Goal: Information Seeking & Learning: Learn about a topic

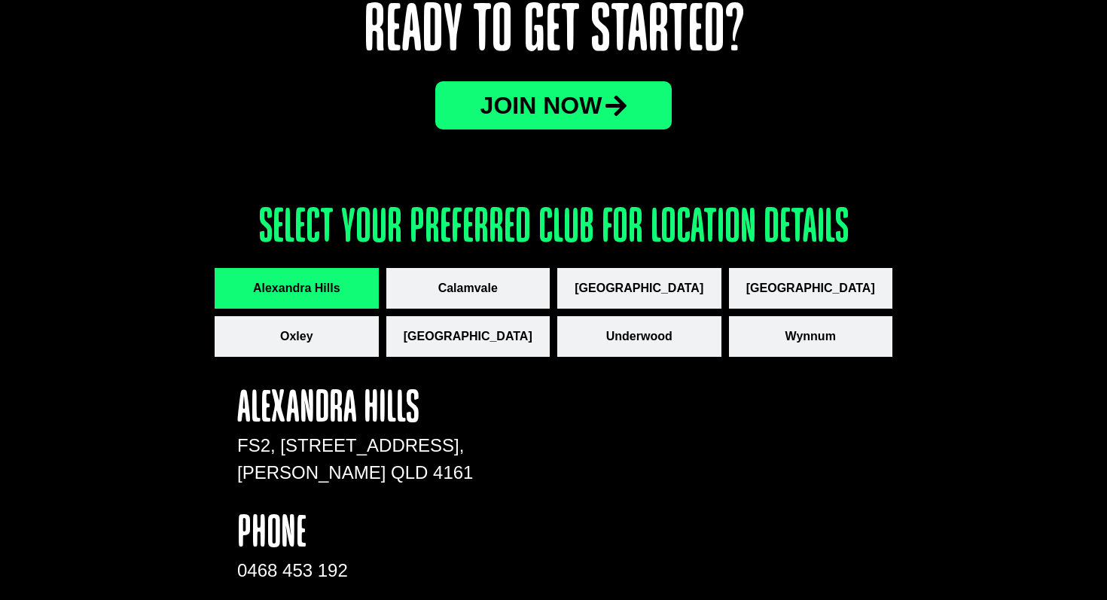
scroll to position [1933, 0]
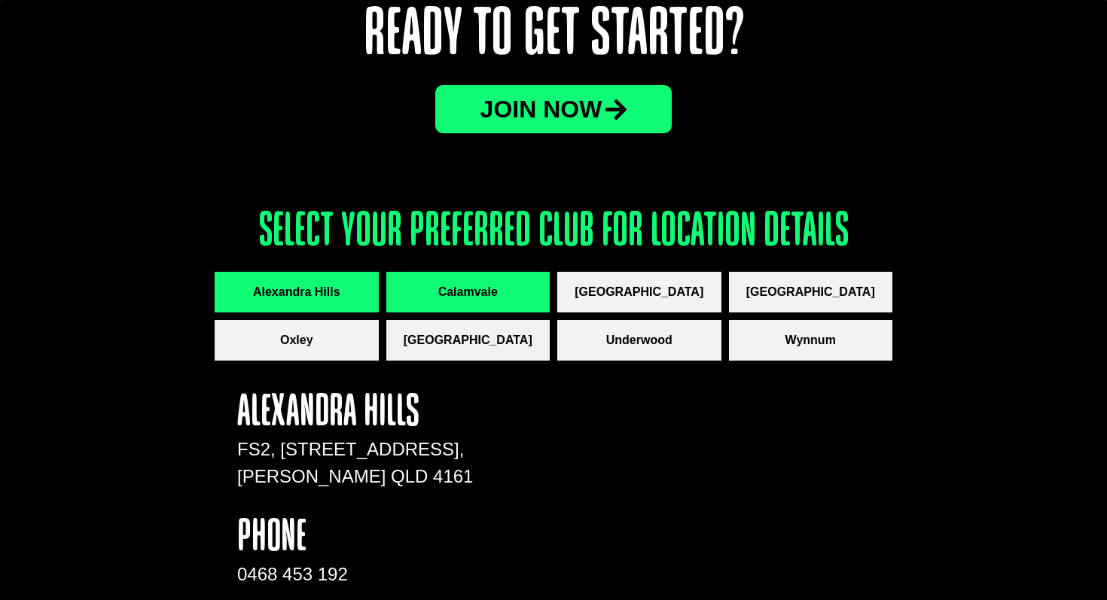
click at [426, 285] on button "Calamvale" at bounding box center [468, 292] width 164 height 41
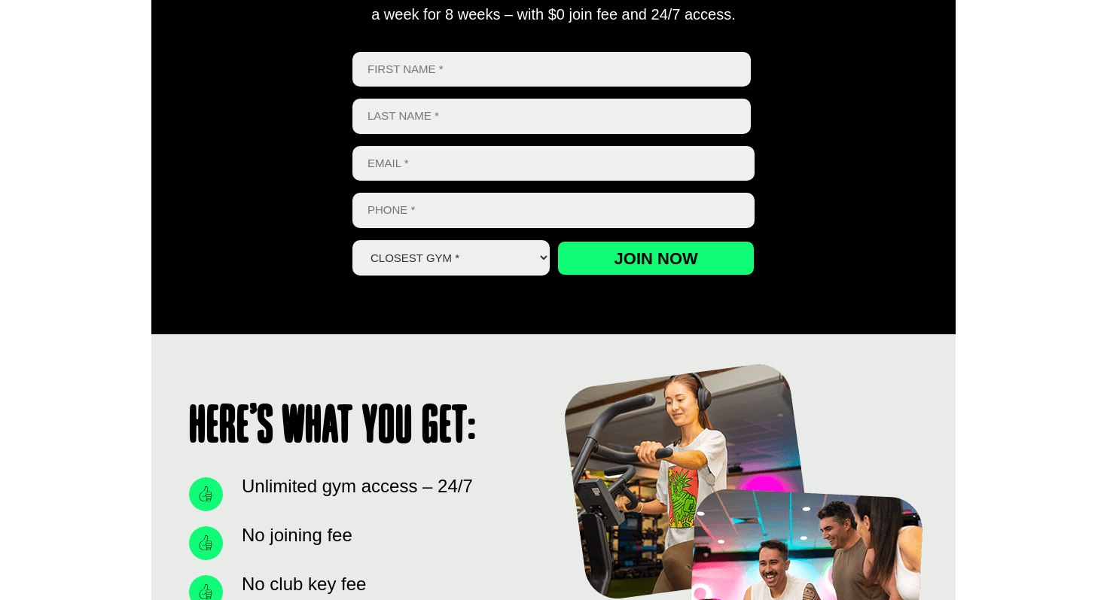
scroll to position [765, 0]
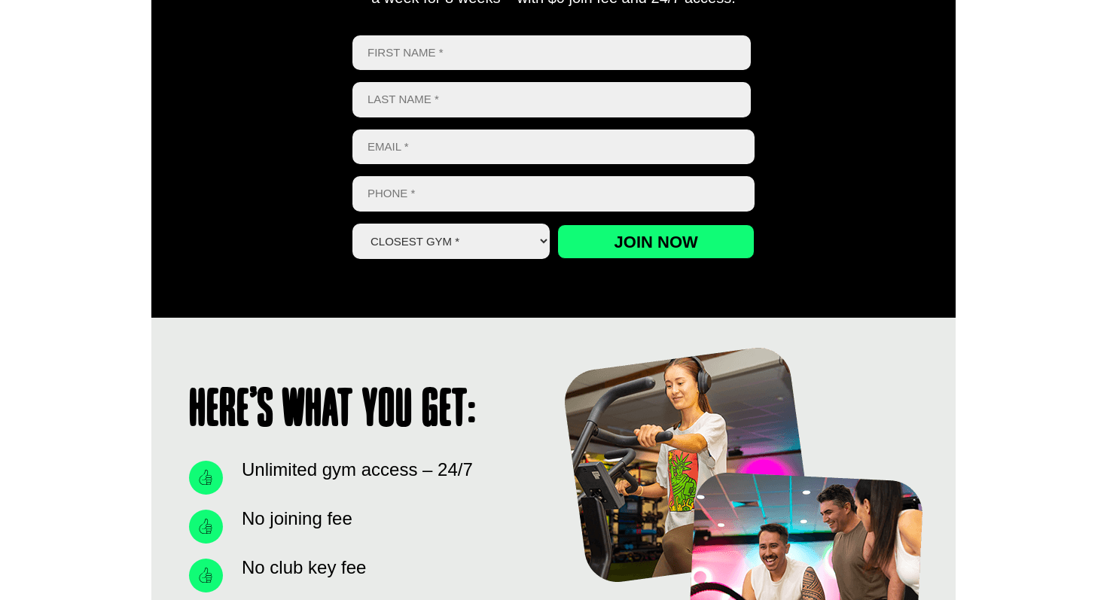
click at [462, 233] on select "Closest Gym * Alexandra Hills Calamvale Coopers Plains Middle Park Oxley Park R…" at bounding box center [450, 241] width 197 height 35
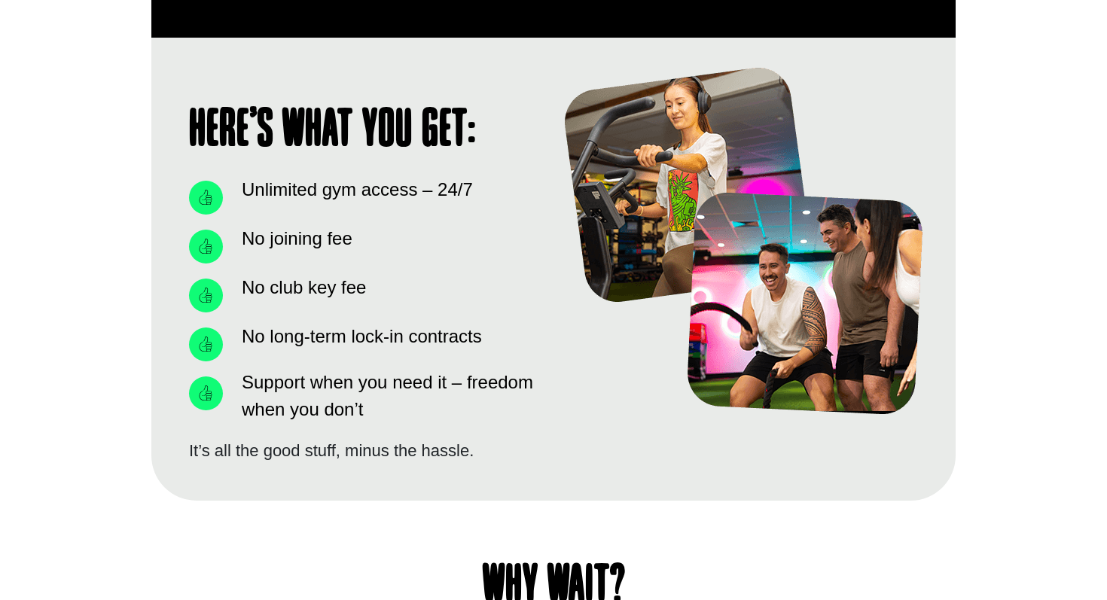
scroll to position [1048, 0]
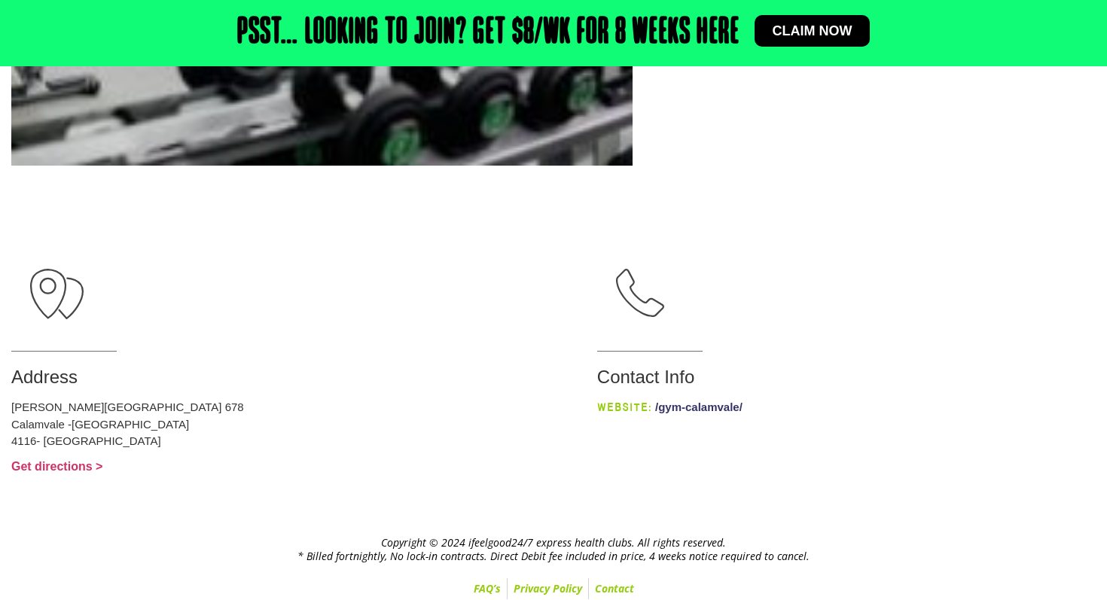
scroll to position [762, 0]
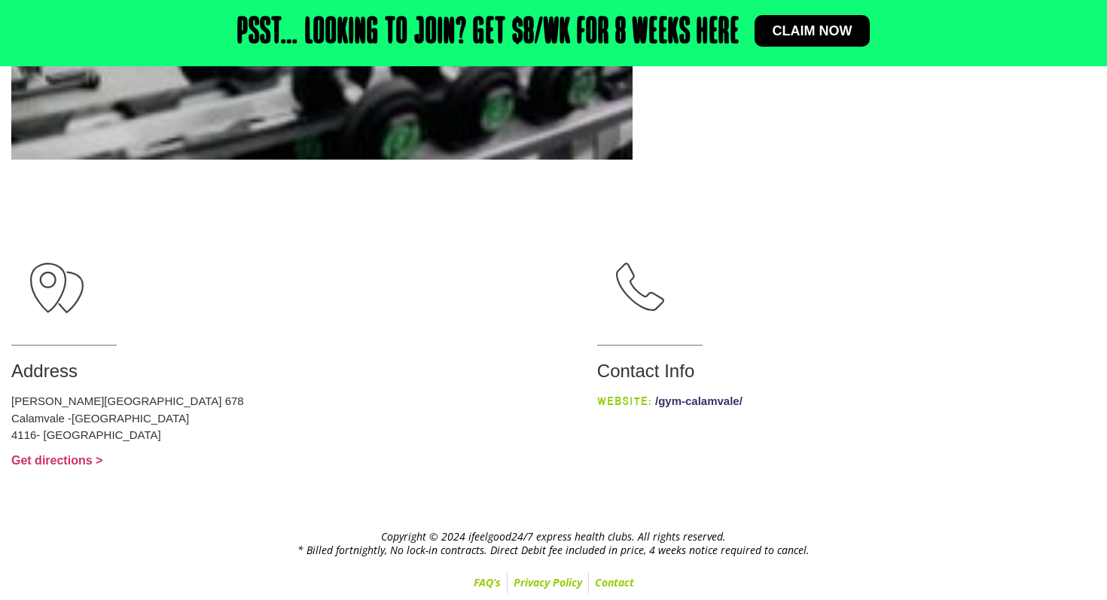
click at [655, 395] on link "/gym-calamvale/" at bounding box center [698, 401] width 87 height 13
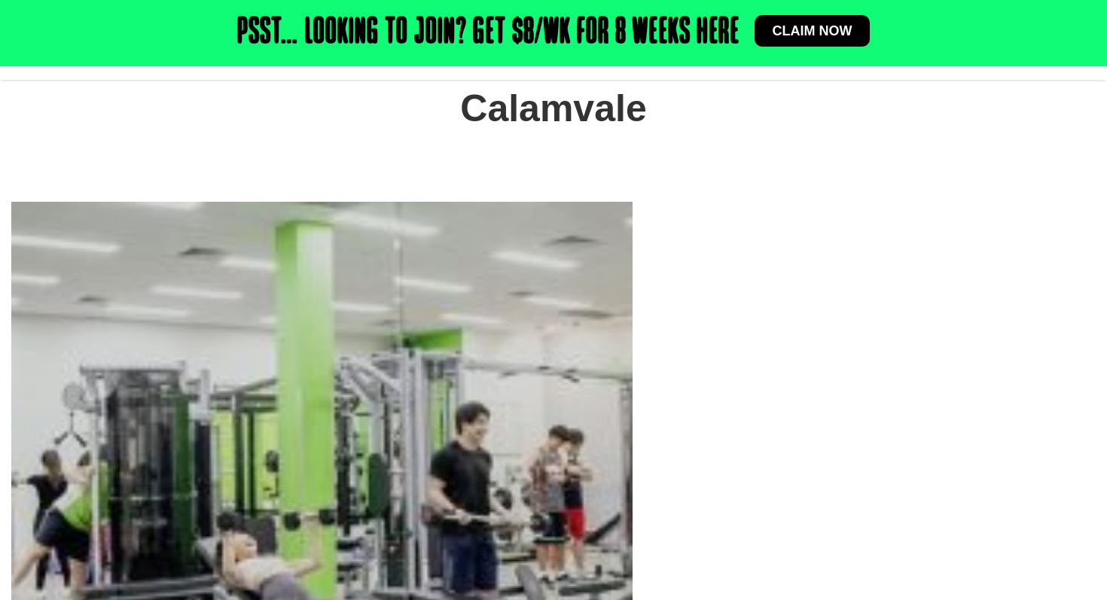
scroll to position [0, 0]
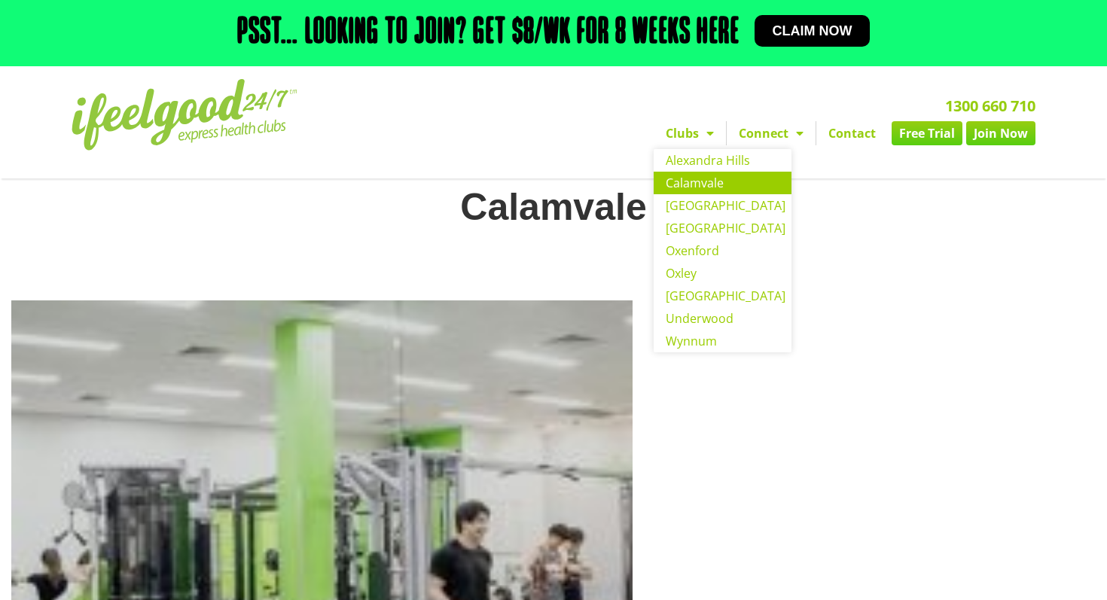
click at [716, 177] on link "Calamvale" at bounding box center [723, 183] width 138 height 23
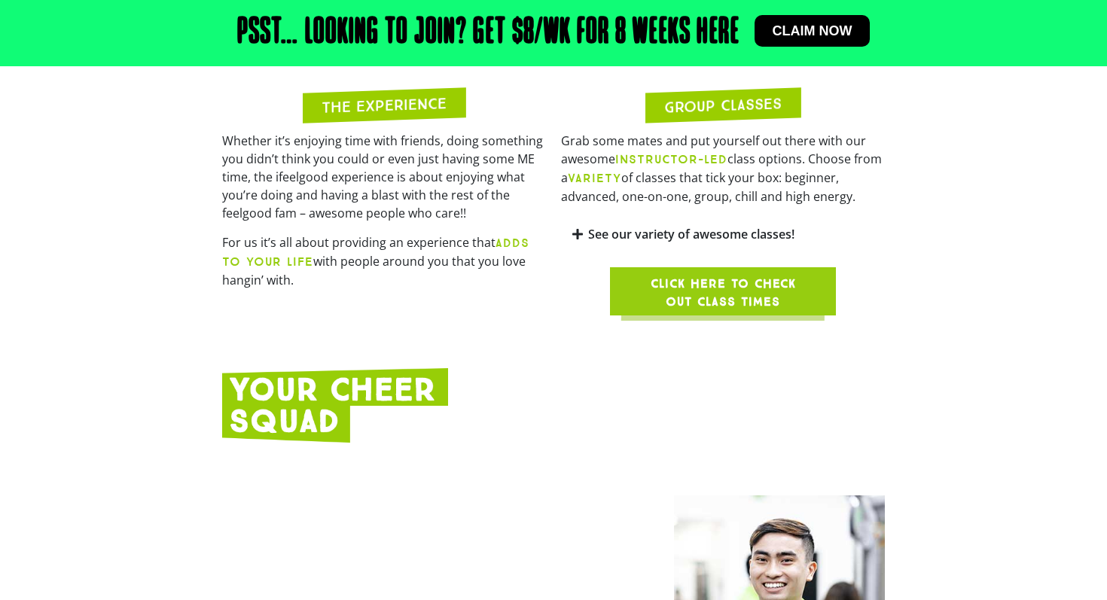
scroll to position [1406, 0]
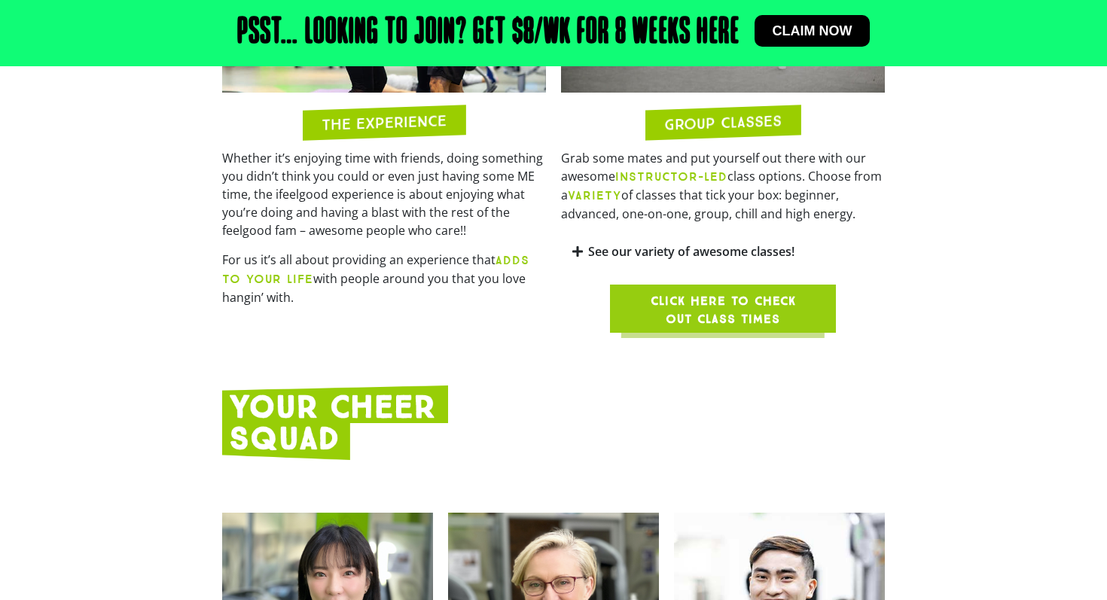
click at [674, 302] on span "Click here to check out class times" at bounding box center [723, 310] width 154 height 36
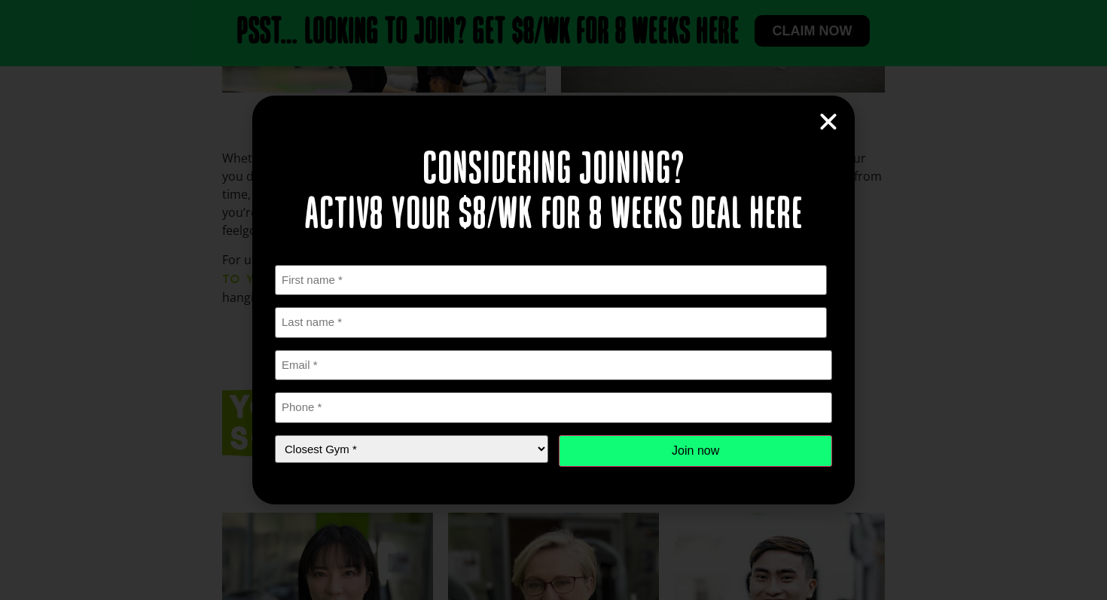
click at [817, 126] on icon "Close" at bounding box center [828, 122] width 23 height 23
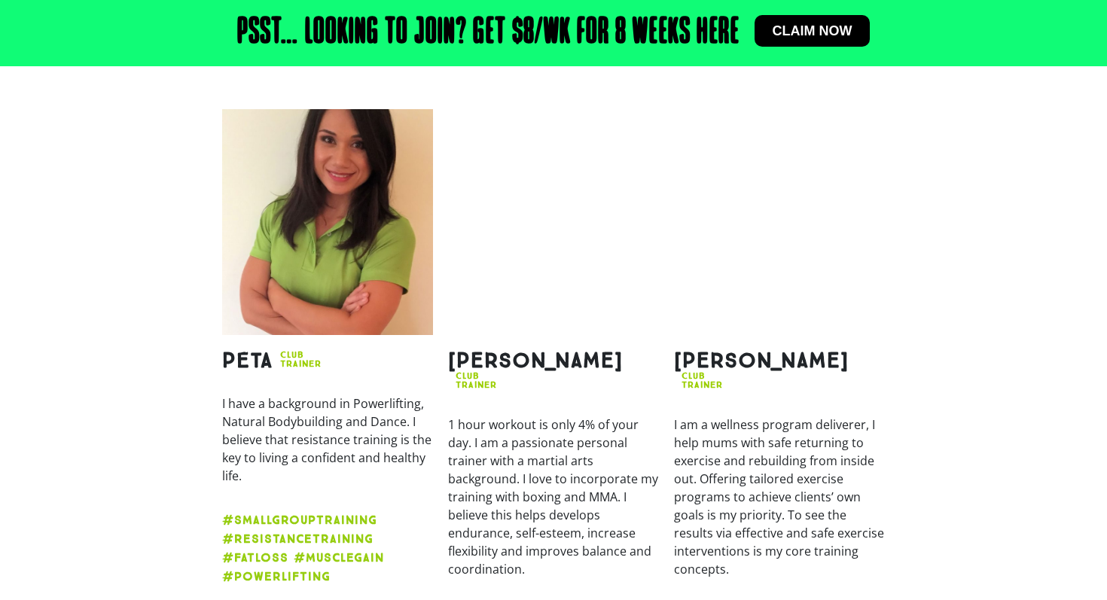
scroll to position [2323, 0]
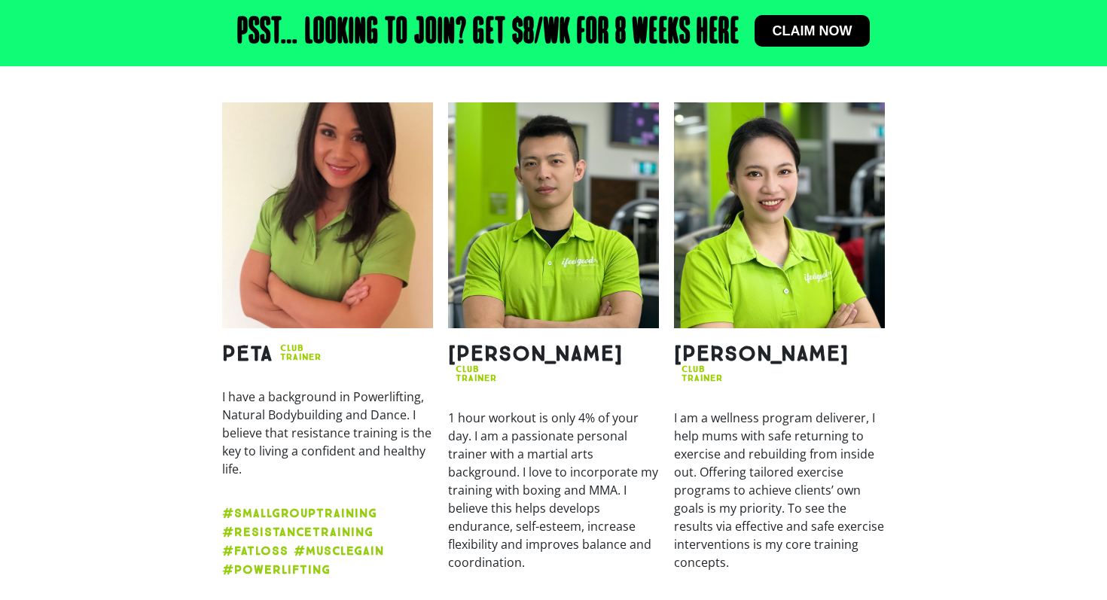
click at [769, 128] on img at bounding box center [779, 215] width 211 height 226
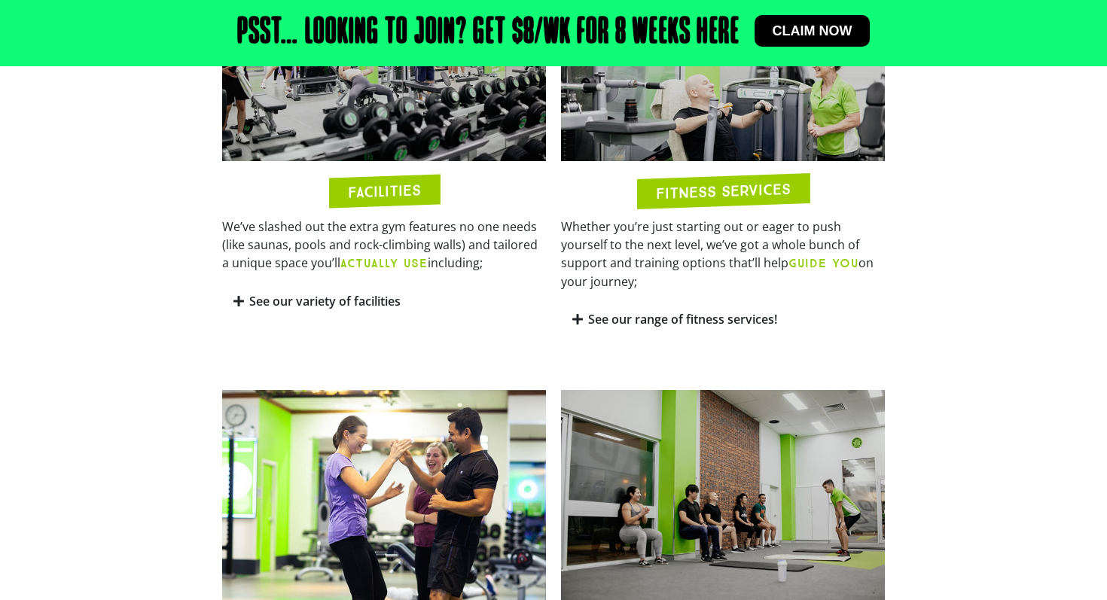
scroll to position [892, 0]
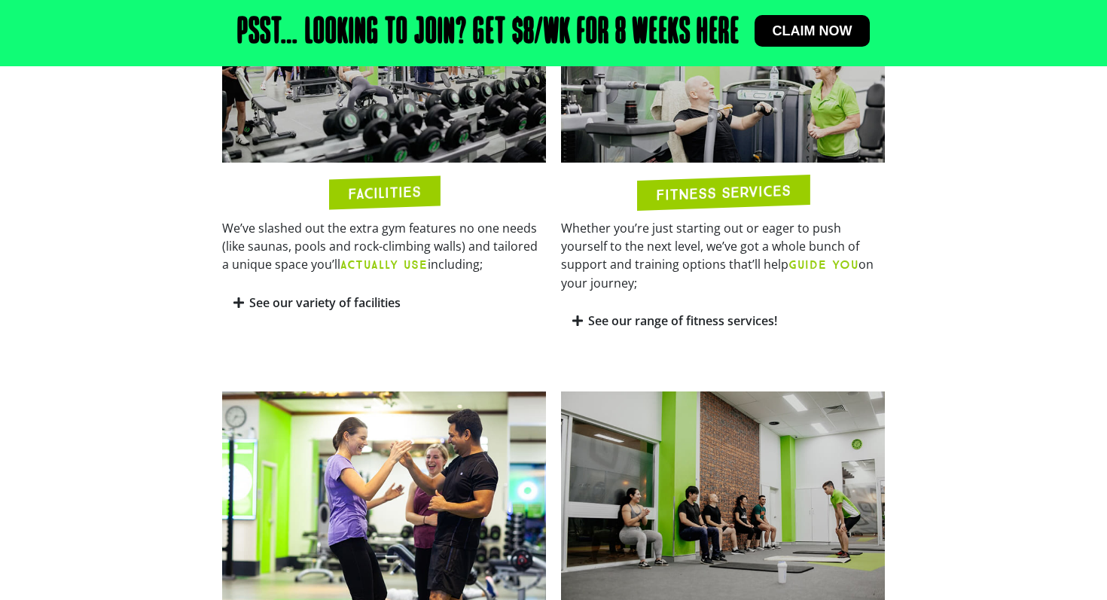
click at [728, 188] on h2 "FITNESS SERVICES" at bounding box center [723, 193] width 135 height 20
click at [713, 313] on link "See our range of fitness services!" at bounding box center [682, 321] width 189 height 17
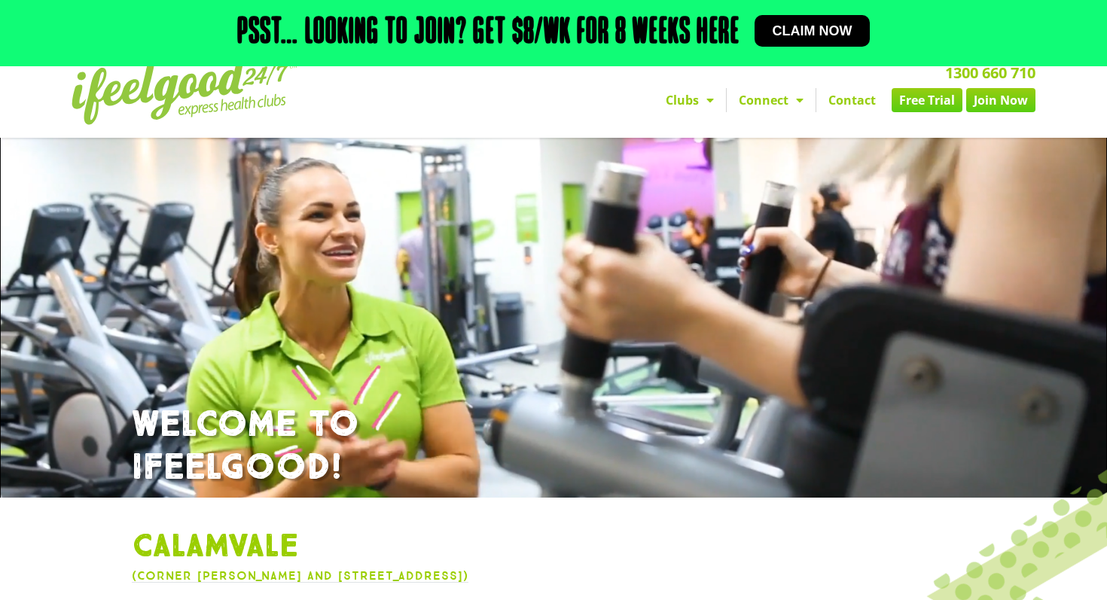
scroll to position [33, 0]
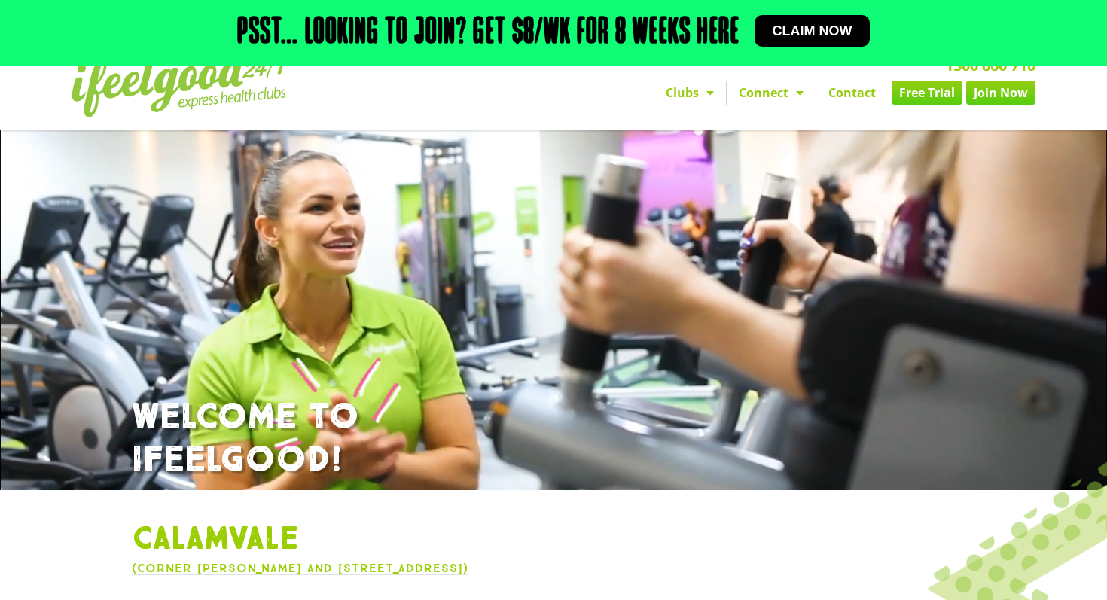
click at [927, 94] on link "Free Trial" at bounding box center [927, 93] width 71 height 24
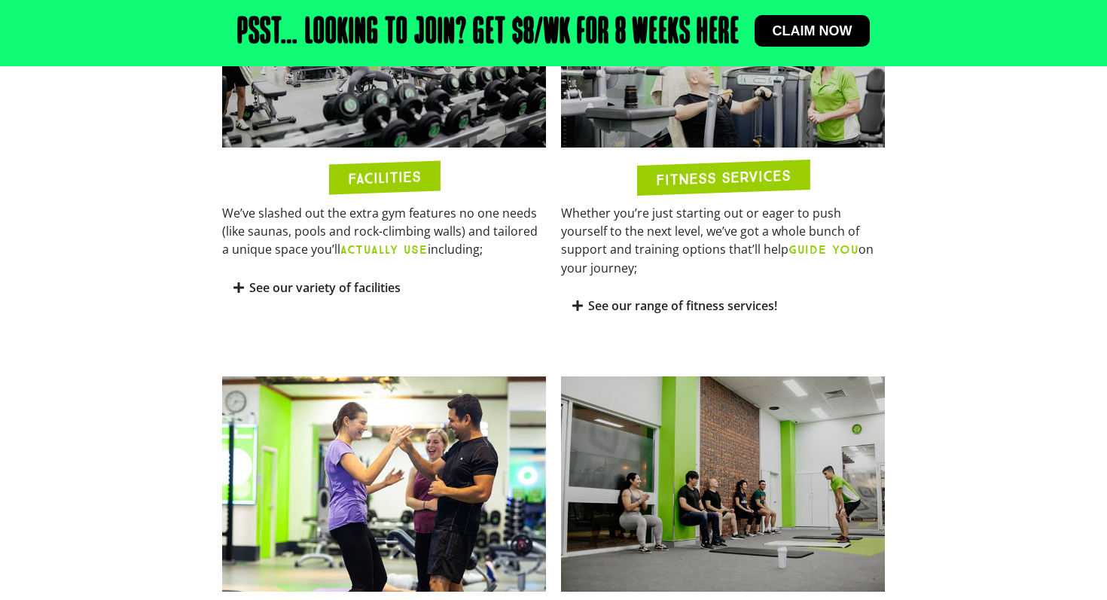
scroll to position [908, 0]
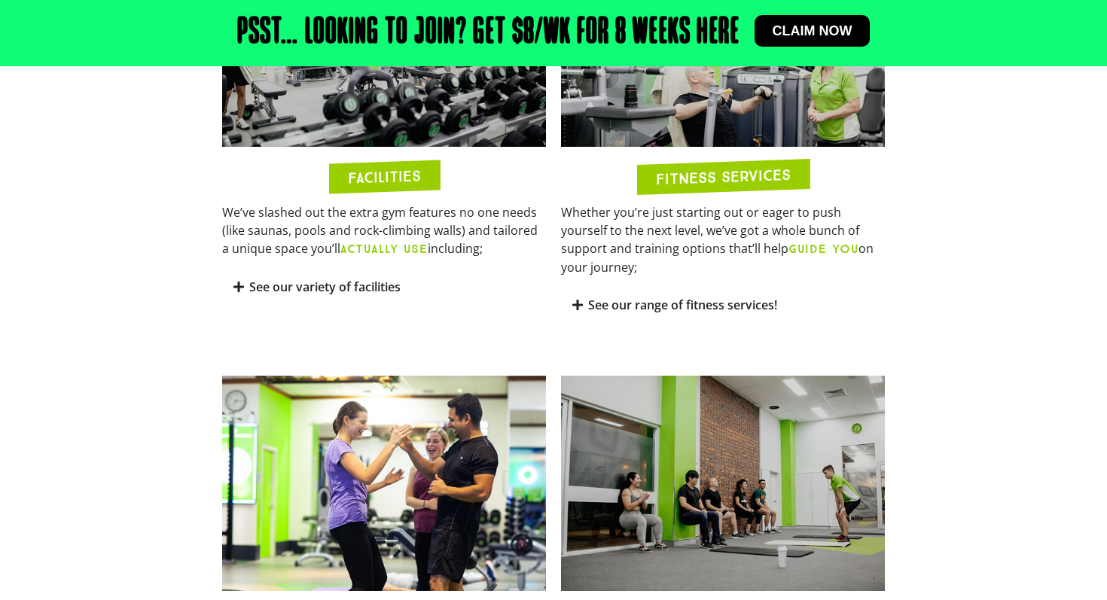
click at [373, 290] on link "See our variety of facilities" at bounding box center [324, 287] width 151 height 17
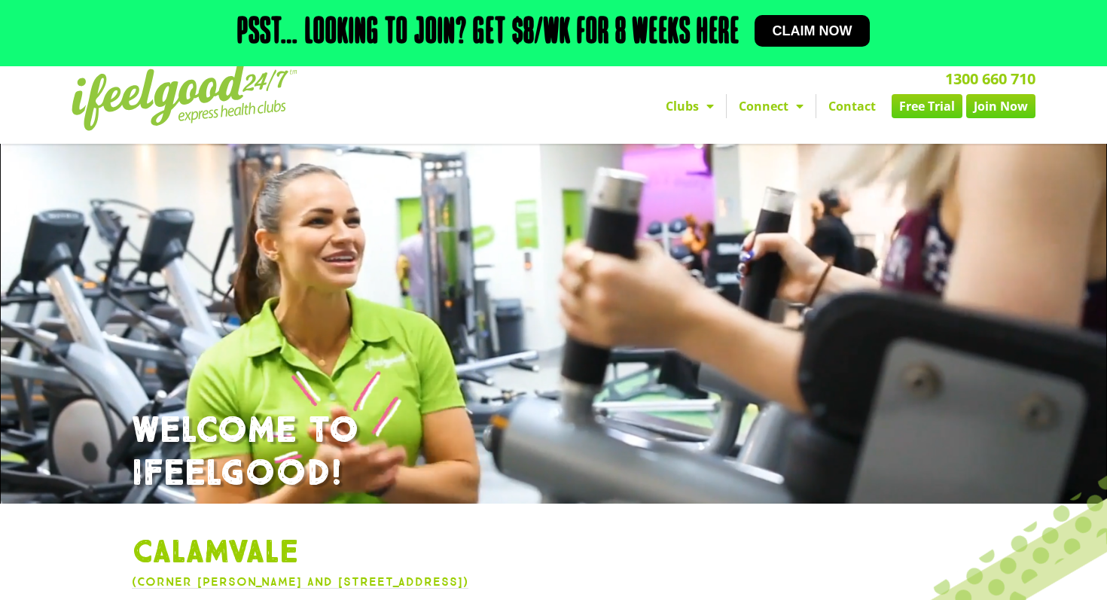
scroll to position [0, 0]
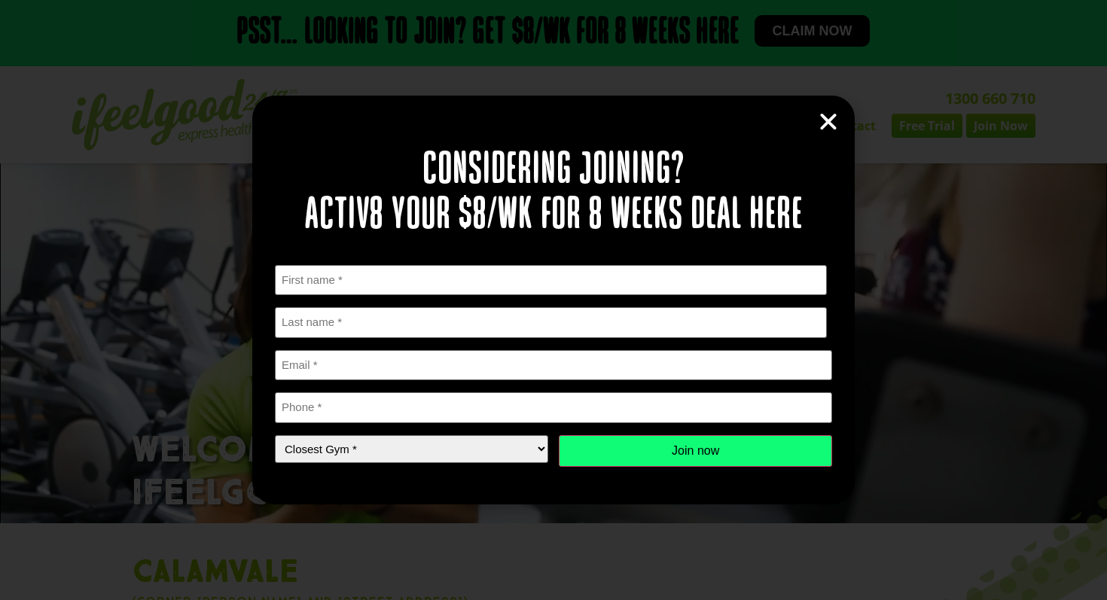
click at [832, 127] on icon "Close" at bounding box center [828, 122] width 23 height 23
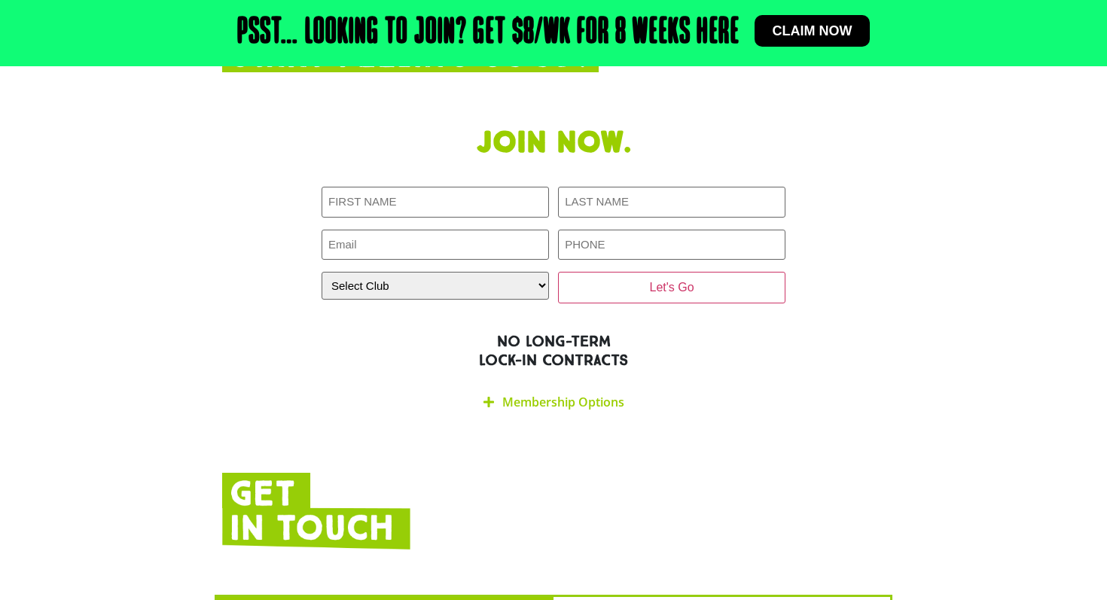
scroll to position [3414, 0]
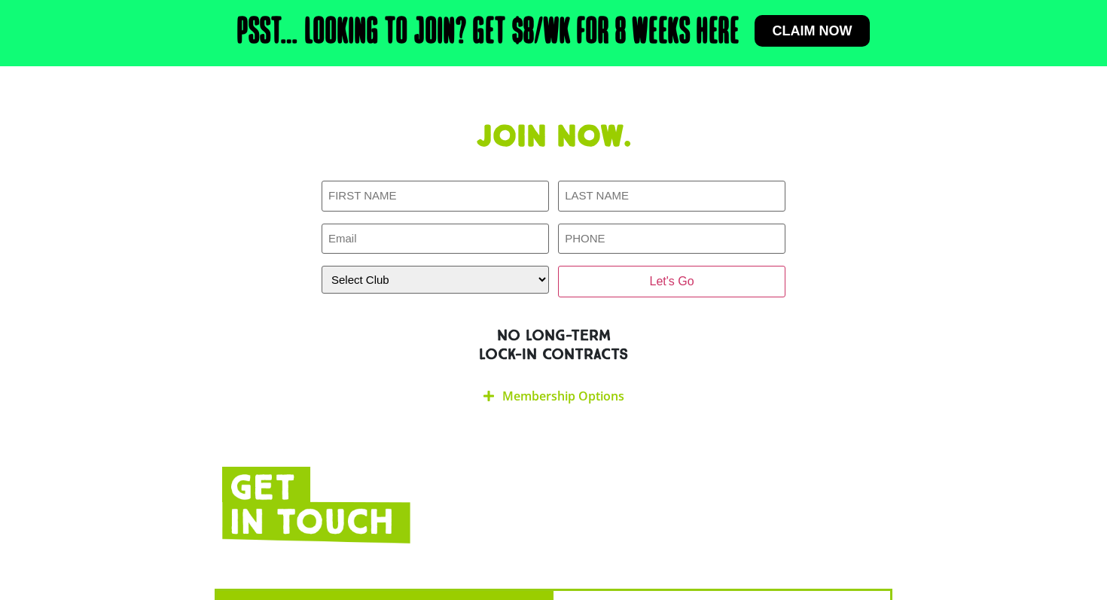
click at [533, 388] on link "Membership Options" at bounding box center [563, 396] width 122 height 17
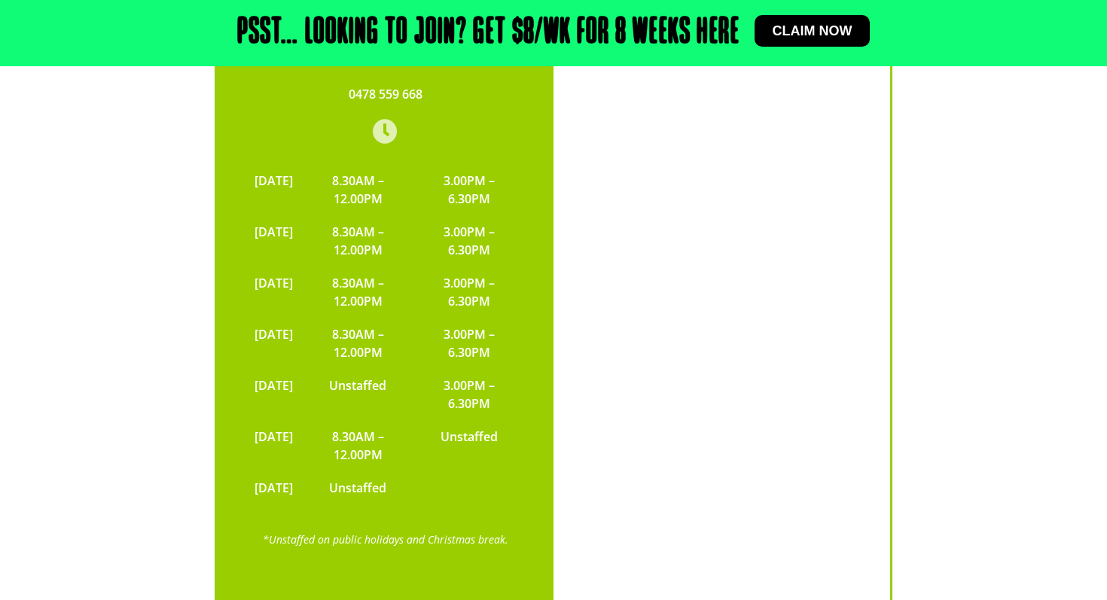
scroll to position [4440, 0]
